Goal: Task Accomplishment & Management: Manage account settings

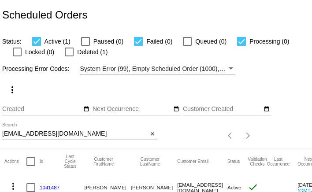
click at [28, 133] on input "julieabel94@gmail.com" at bounding box center [75, 133] width 146 height 7
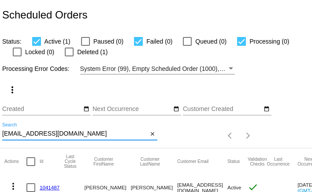
click at [28, 133] on input "julieabel94@gmail.com" at bounding box center [75, 133] width 146 height 7
paste input "osielou2010@outlook"
type input "josielou2010@outlook.com"
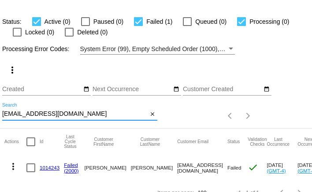
scroll to position [33, 0]
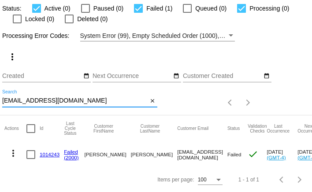
click at [15, 153] on mat-icon "more_vert" at bounding box center [13, 153] width 11 height 11
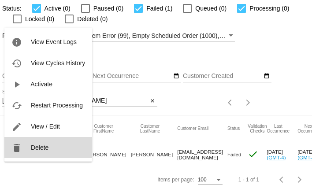
click at [27, 149] on button "delete Delete" at bounding box center [48, 147] width 88 height 21
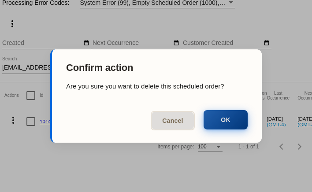
click at [216, 122] on button "OK" at bounding box center [225, 119] width 44 height 19
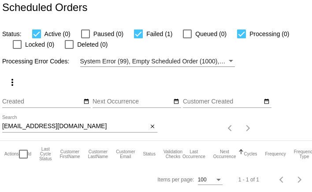
scroll to position [7, 0]
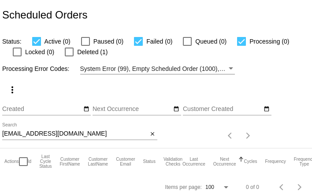
click at [30, 133] on input "josielou2010@outlook.com" at bounding box center [75, 133] width 146 height 7
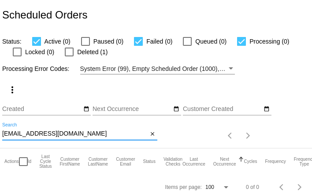
click at [30, 133] on input "josielou2010@outlook.com" at bounding box center [75, 133] width 146 height 7
paste input "taylor@arminvestigations.org"
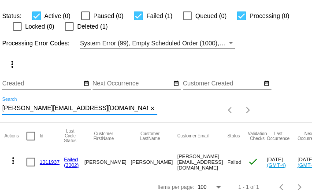
scroll to position [33, 0]
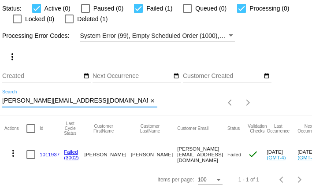
type input "taylor@arminvestigations.org"
click at [55, 154] on link "1011937" at bounding box center [50, 154] width 20 height 6
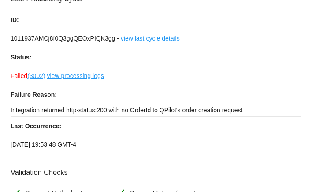
scroll to position [55, 0]
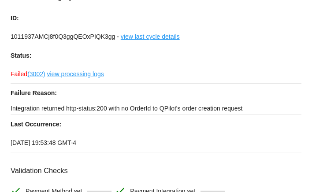
drag, startPoint x: 11, startPoint y: 109, endPoint x: 262, endPoint y: 106, distance: 251.9
click at [262, 106] on p "Integration returned http-status:200 with no OrderId to QPilot's order creation…" at bounding box center [156, 108] width 291 height 12
copy p "Integration returned http-status:200 with no OrderId to QPilot's order creation…"
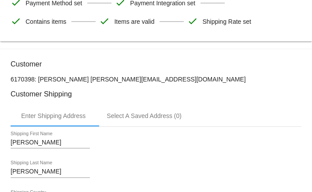
scroll to position [243, 0]
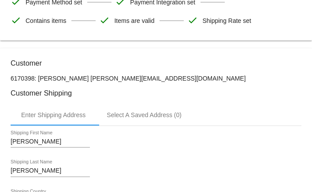
drag, startPoint x: 76, startPoint y: 79, endPoint x: 159, endPoint y: 79, distance: 83.2
click at [159, 79] on p "6170398: Rachel Taylor taylor@arminvestigations.org" at bounding box center [156, 78] width 291 height 7
copy p "taylor@arminvestigations.org"
